Goal: Understand process/instructions: Learn how to perform a task or action

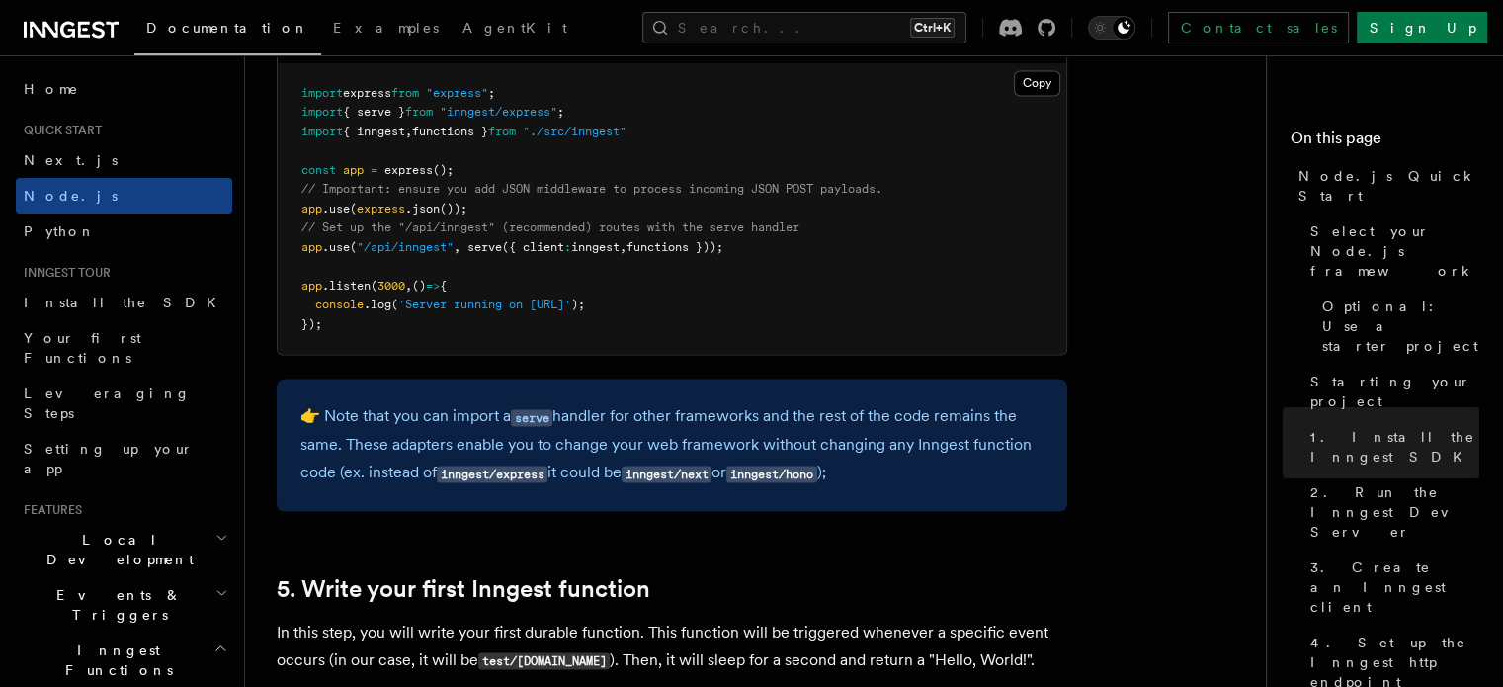
scroll to position [3204, 0]
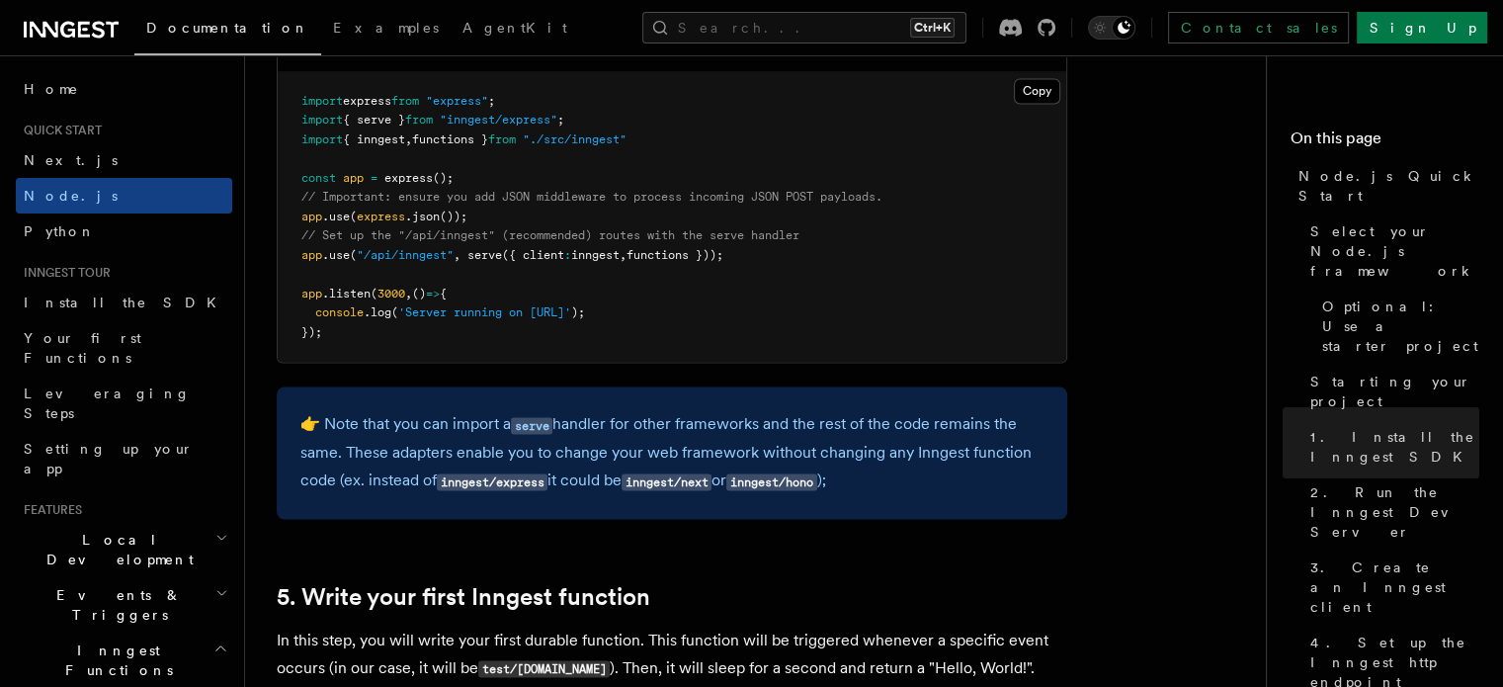
click at [368, 262] on span ""/api/inngest"" at bounding box center [405, 255] width 97 height 14
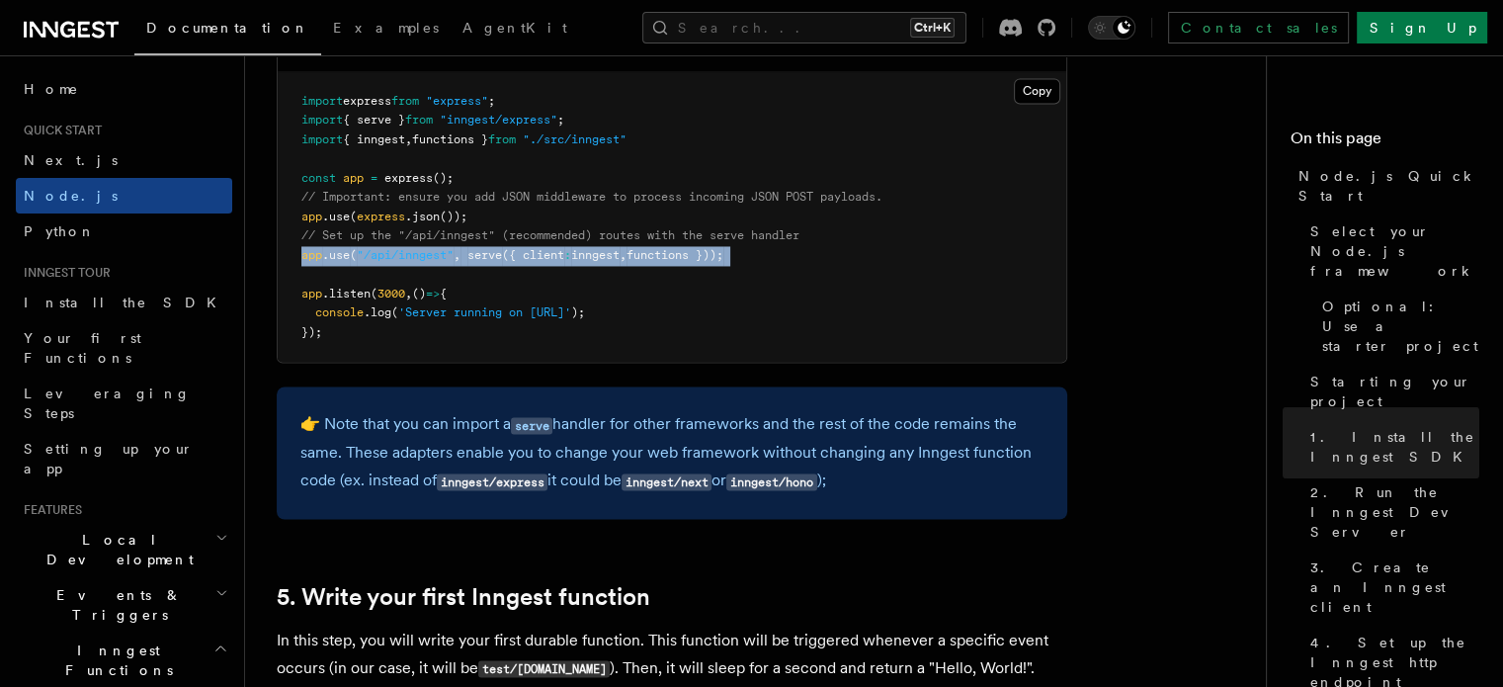
click at [368, 262] on span ""/api/inngest"" at bounding box center [405, 255] width 97 height 14
copy code "app .use ( "/api/inngest" , serve ({ client : inngest , functions }));"
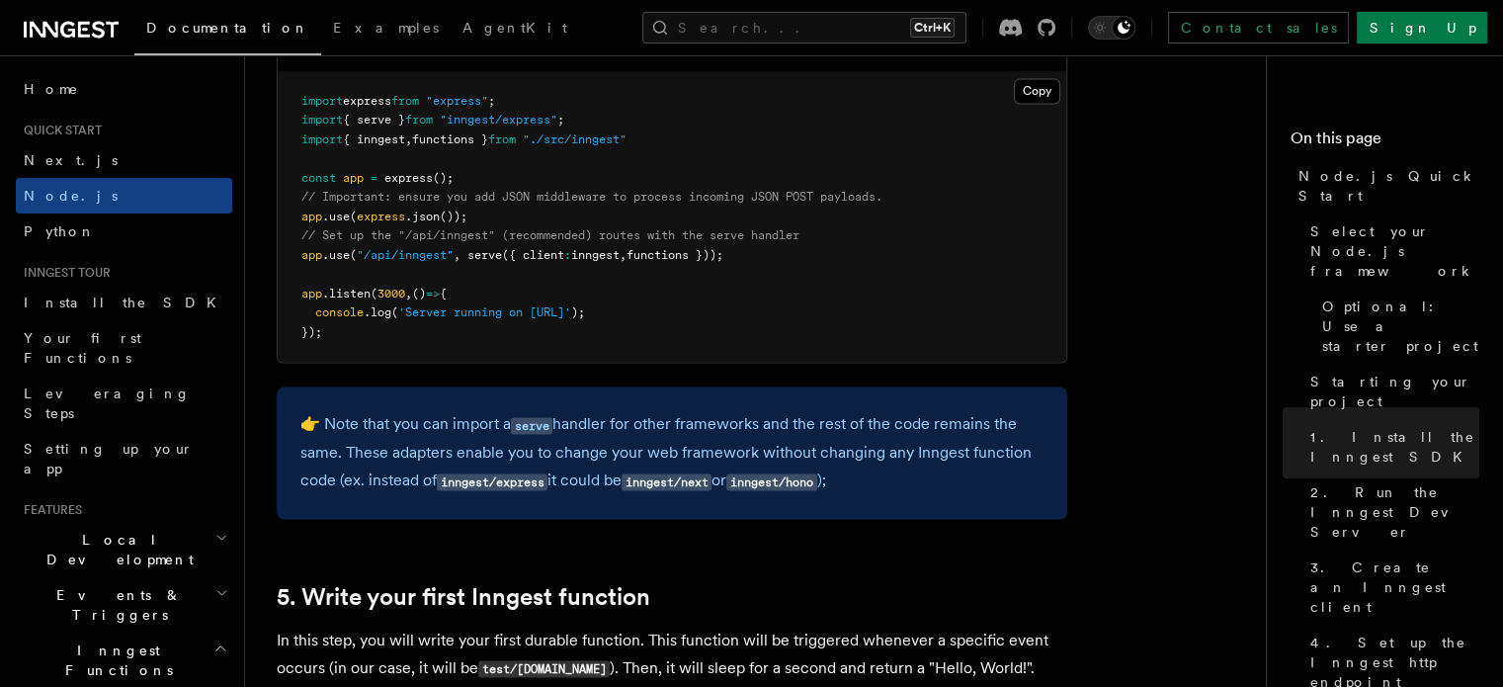
click at [464, 123] on span ""inngest/express"" at bounding box center [499, 120] width 118 height 14
copy code "import { serve } from "inngest/express" ;"
click at [464, 123] on span ""inngest/express"" at bounding box center [499, 120] width 118 height 14
